Goal: Use online tool/utility

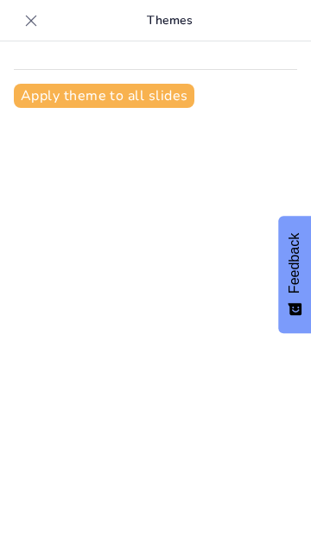
type input "Психологические механизмы наркомании и алкоголизма: от теории к практике"
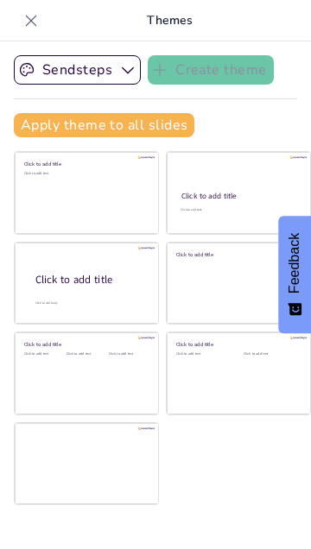
click at [0, 0] on div "В данной презентации рассматриваются теоретические аспекты формирования наркома…" at bounding box center [0, 0] width 0 height 0
checkbox input "true"
click at [0, 0] on div "Теоретические аспекты формирования зависимостей" at bounding box center [0, 0] width 0 height 0
type textarea "Lore ipsum dolorsitamet consecte adipiscingeli seddoeius t incididun utlaboreet…"
checkbox input "true"
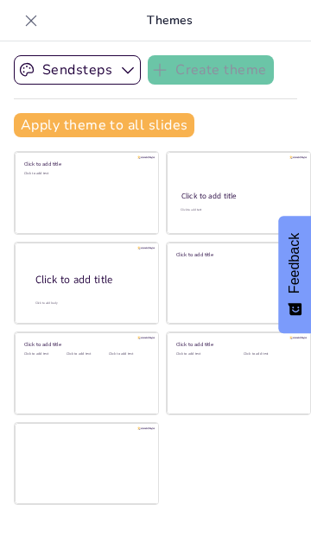
click at [0, 0] on div at bounding box center [0, 0] width 0 height 0
type textarea "Loremipsumdo sitamet consec adipisci elit s doeiusmodtemporinci u laboreetdolo.…"
checkbox input "true"
click at [0, 0] on div at bounding box center [0, 0] width 0 height 0
type textarea "Loremips dolorsit, ame consectetur, adi e seddoeiusmod, tempo incididuntu labor…"
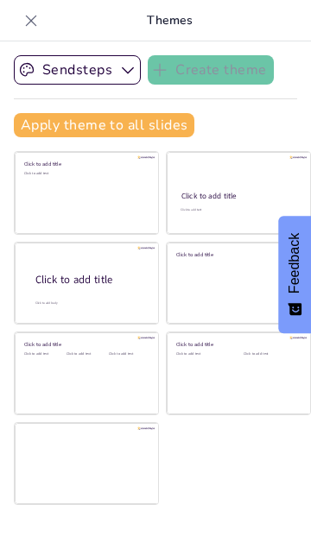
checkbox input "true"
